Goal: Check status: Check status

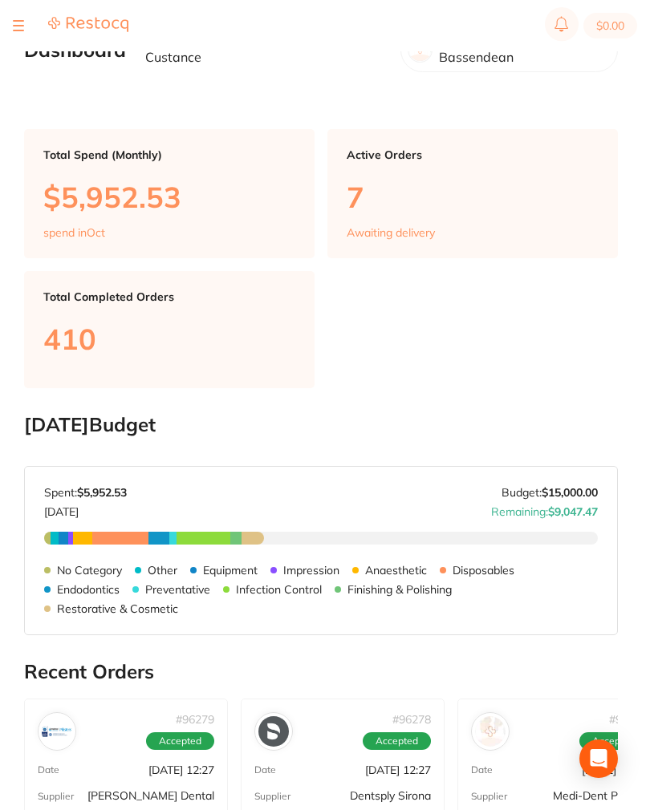
click at [14, 24] on div at bounding box center [18, 25] width 11 height 19
click at [5, 22] on section "$0.00" at bounding box center [325, 25] width 650 height 51
click at [15, 25] on button at bounding box center [18, 26] width 11 height 2
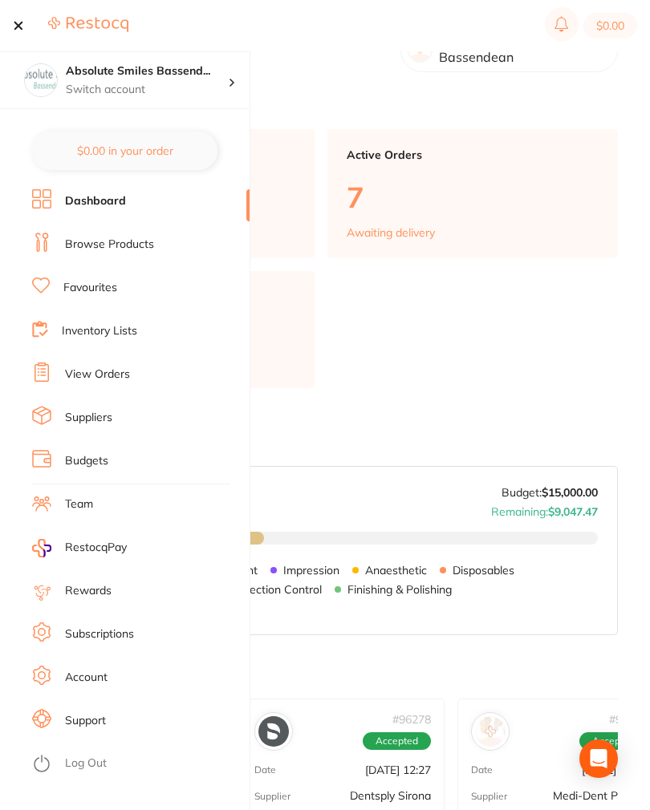
click at [84, 369] on link "View Orders" at bounding box center [97, 375] width 65 height 16
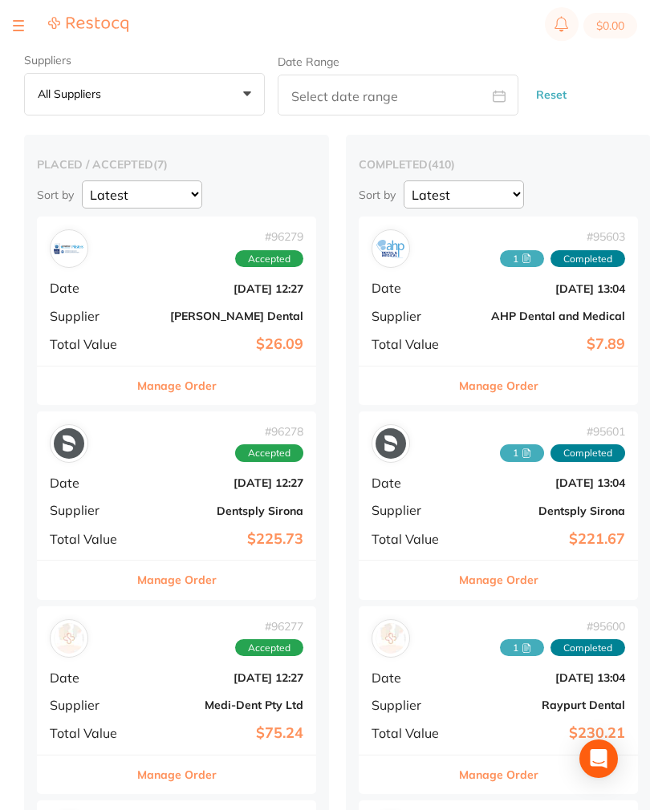
scroll to position [235, 0]
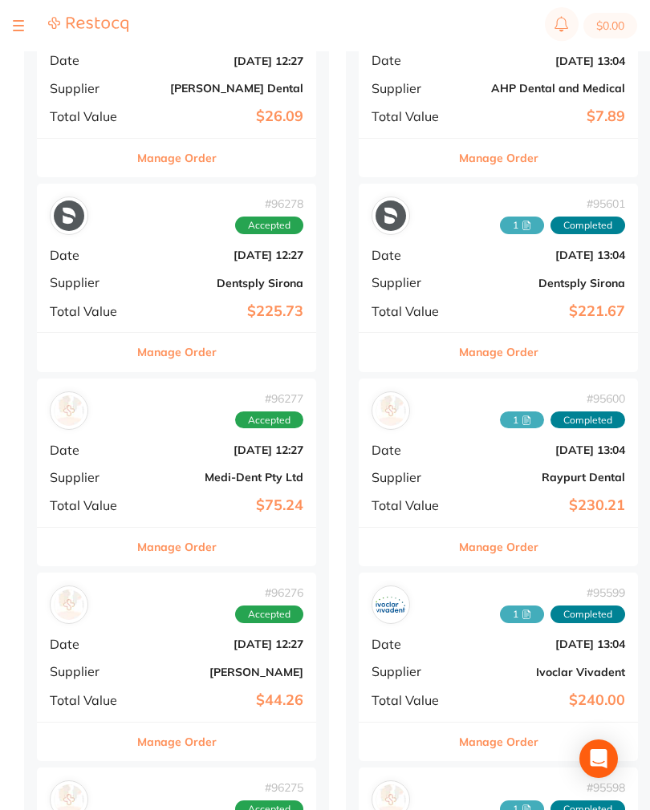
click at [132, 274] on div "# 96278 Accepted Date [DATE] 12:27 Supplier Dentsply Sirona Total Value $225.73" at bounding box center [176, 258] width 279 height 148
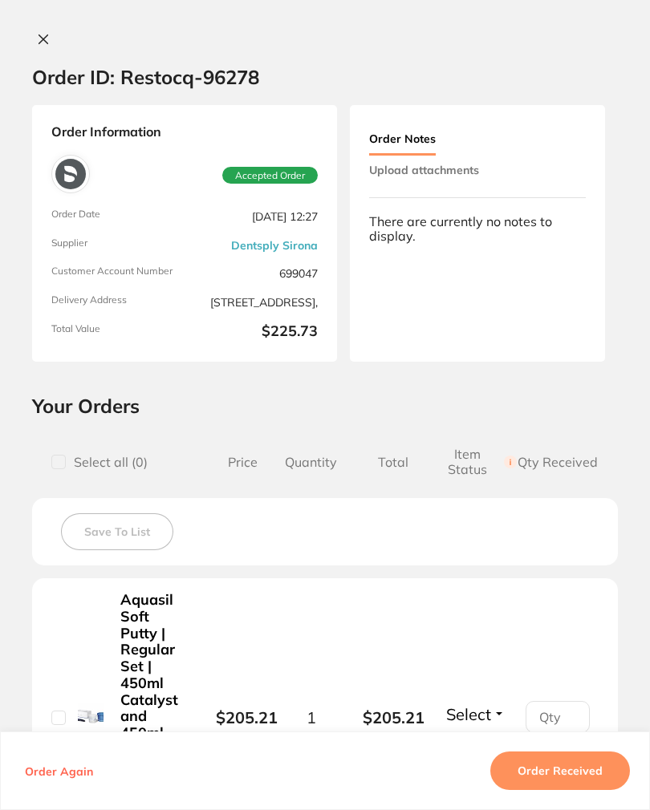
click at [476, 161] on button "Upload attachments" at bounding box center [424, 170] width 110 height 29
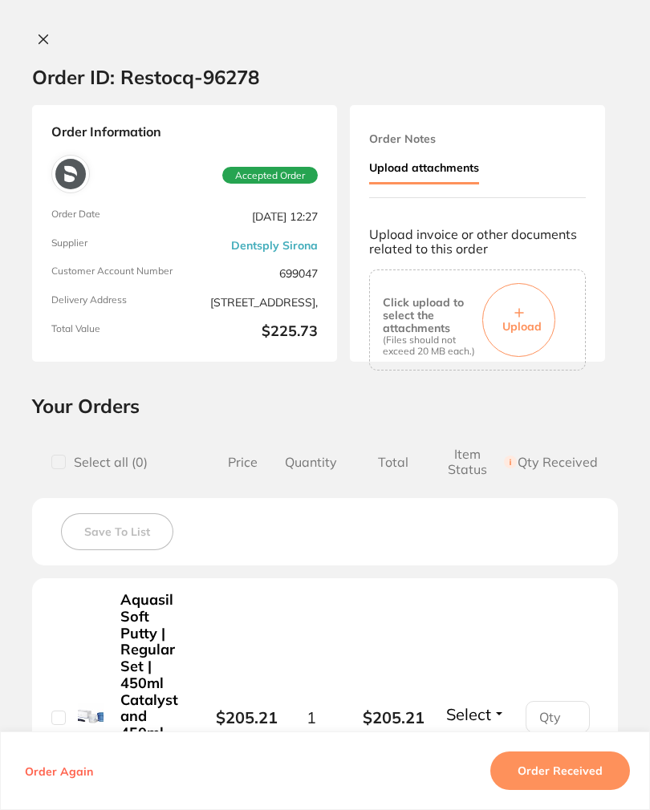
click at [540, 301] on button "Upload" at bounding box center [518, 320] width 73 height 74
click at [538, 320] on span "Upload" at bounding box center [521, 326] width 39 height 14
click at [541, 310] on button "Upload" at bounding box center [518, 320] width 73 height 74
click at [581, 790] on button "Order Received" at bounding box center [560, 770] width 140 height 38
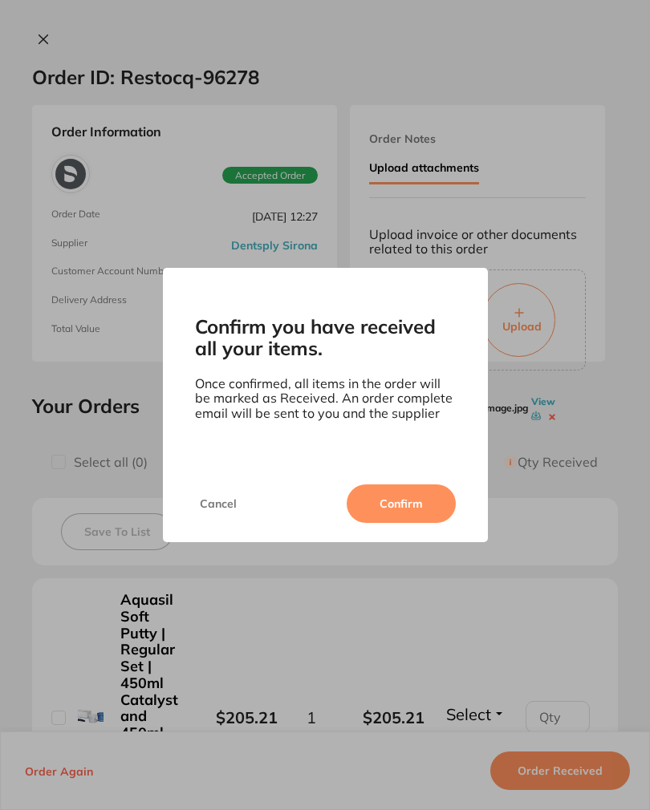
click at [425, 506] on button "Confirm" at bounding box center [400, 503] width 109 height 38
